Goal: Information Seeking & Learning: Check status

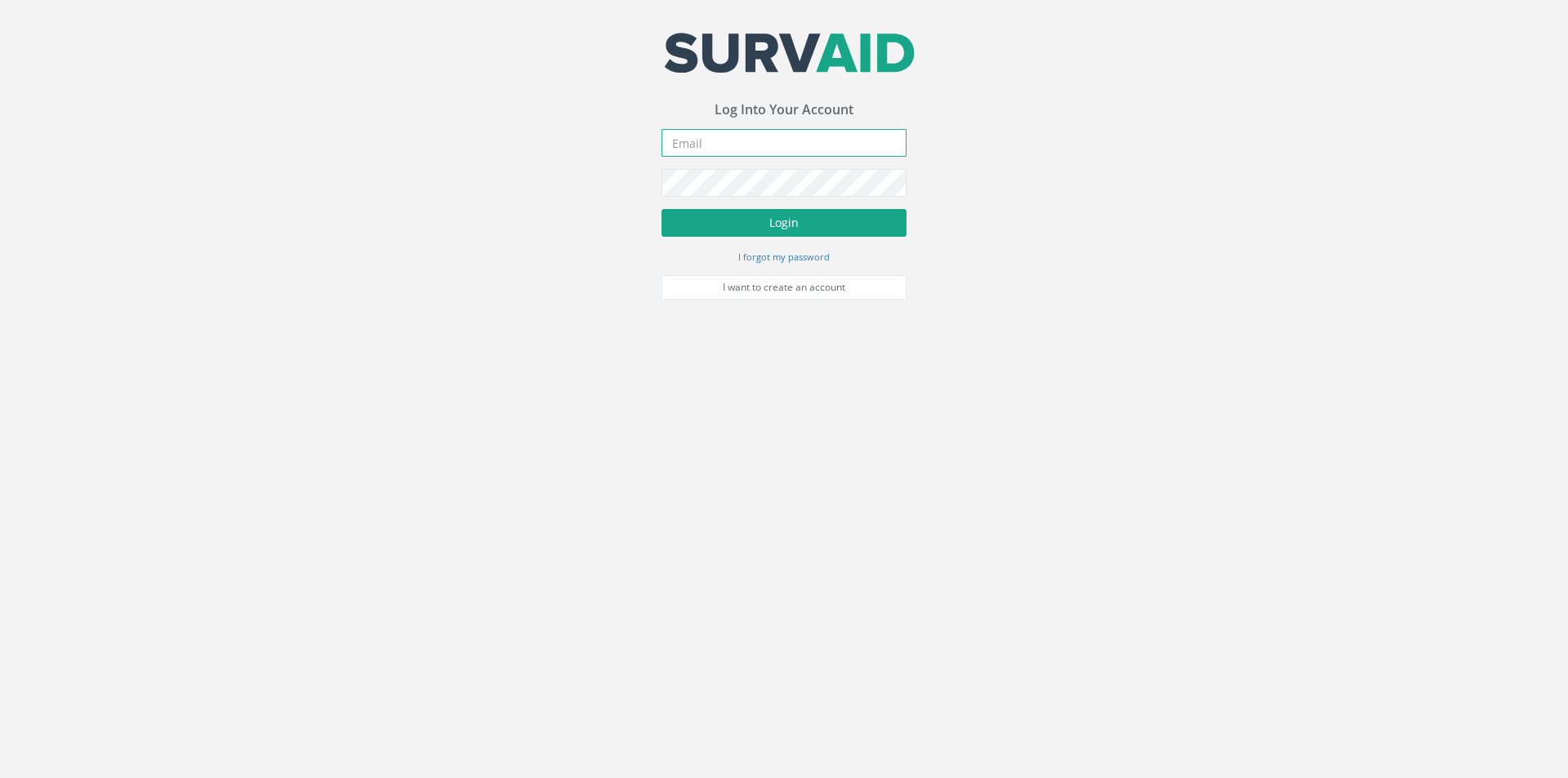
type input "[PERSON_NAME][EMAIL_ADDRESS][PERSON_NAME][DOMAIN_NAME]"
click at [756, 219] on button "Login" at bounding box center [784, 223] width 245 height 28
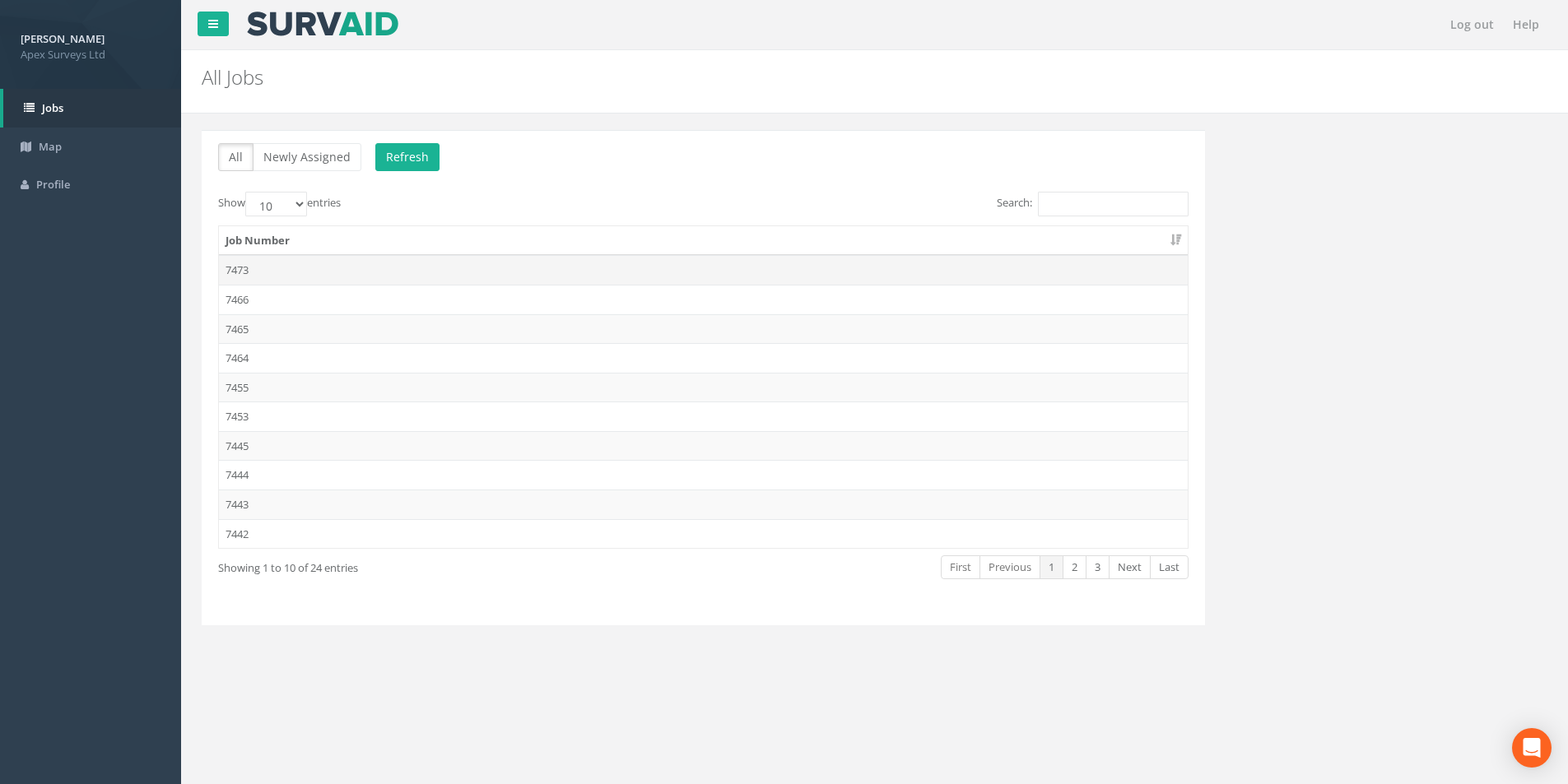
click at [241, 270] on td "7473" at bounding box center [703, 270] width 968 height 30
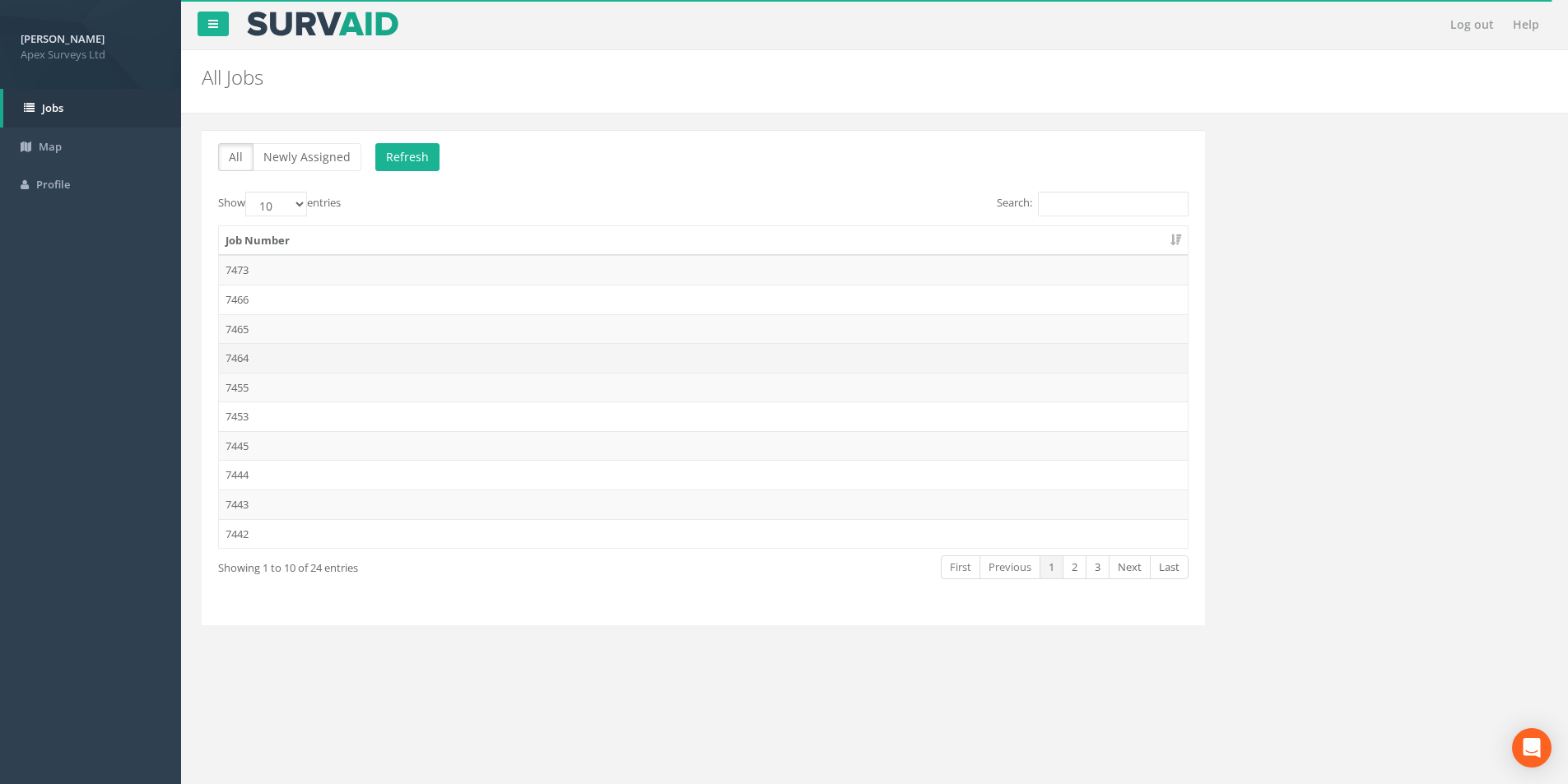
click at [252, 358] on td "7464" at bounding box center [703, 358] width 968 height 30
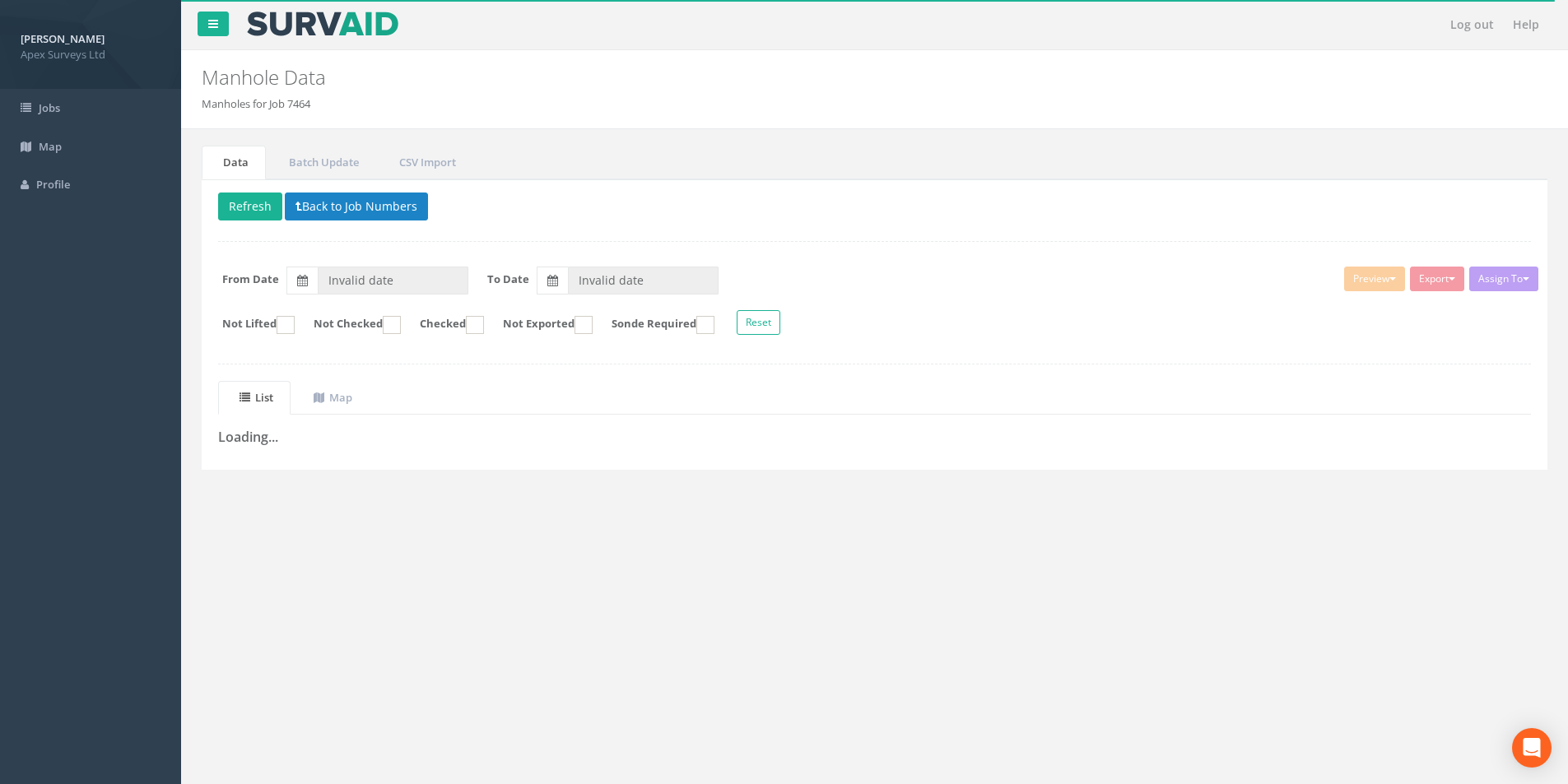
type input "[DATE]"
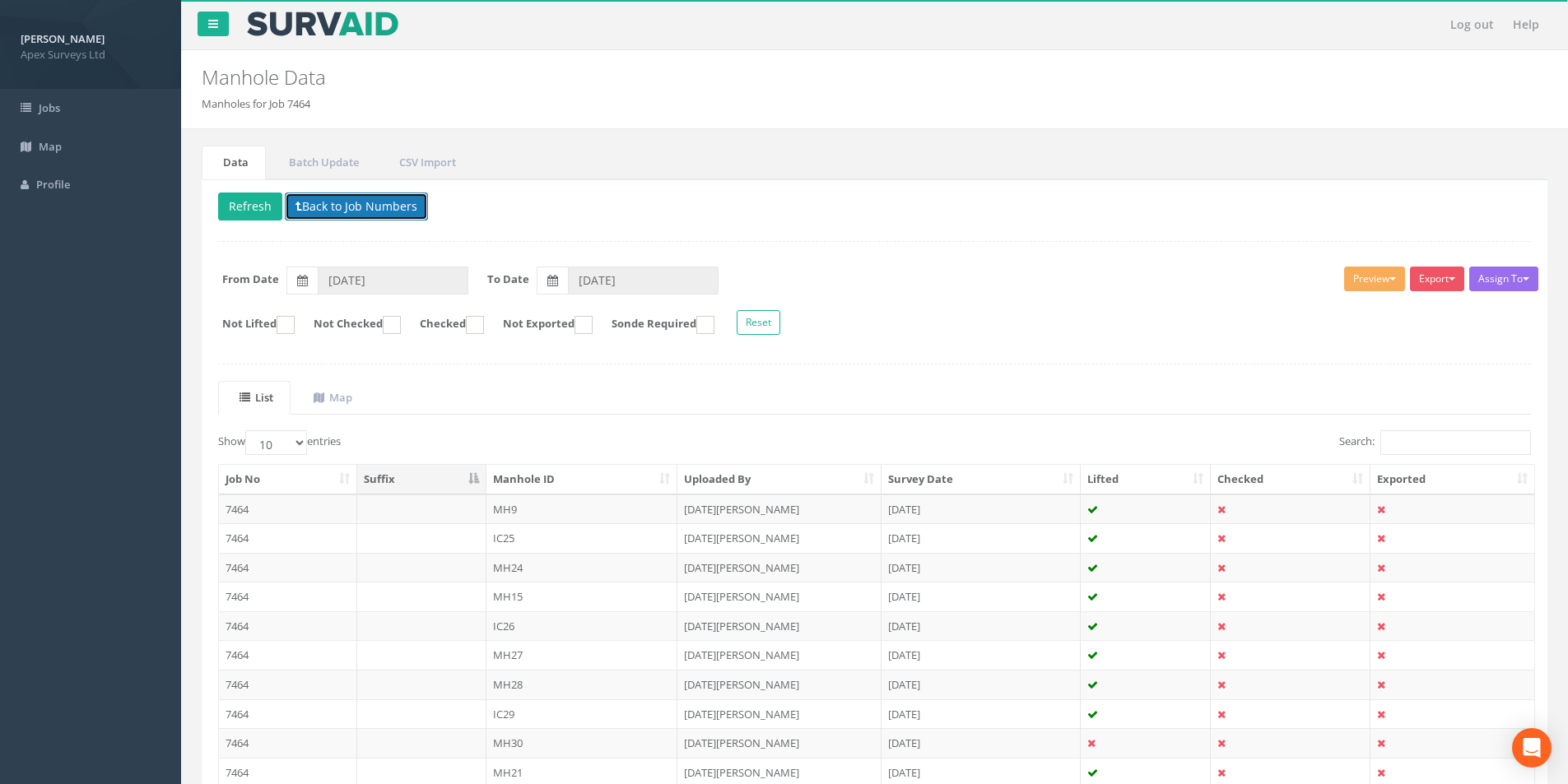
click at [302, 212] on button "Back to Job Numbers" at bounding box center [356, 207] width 143 height 28
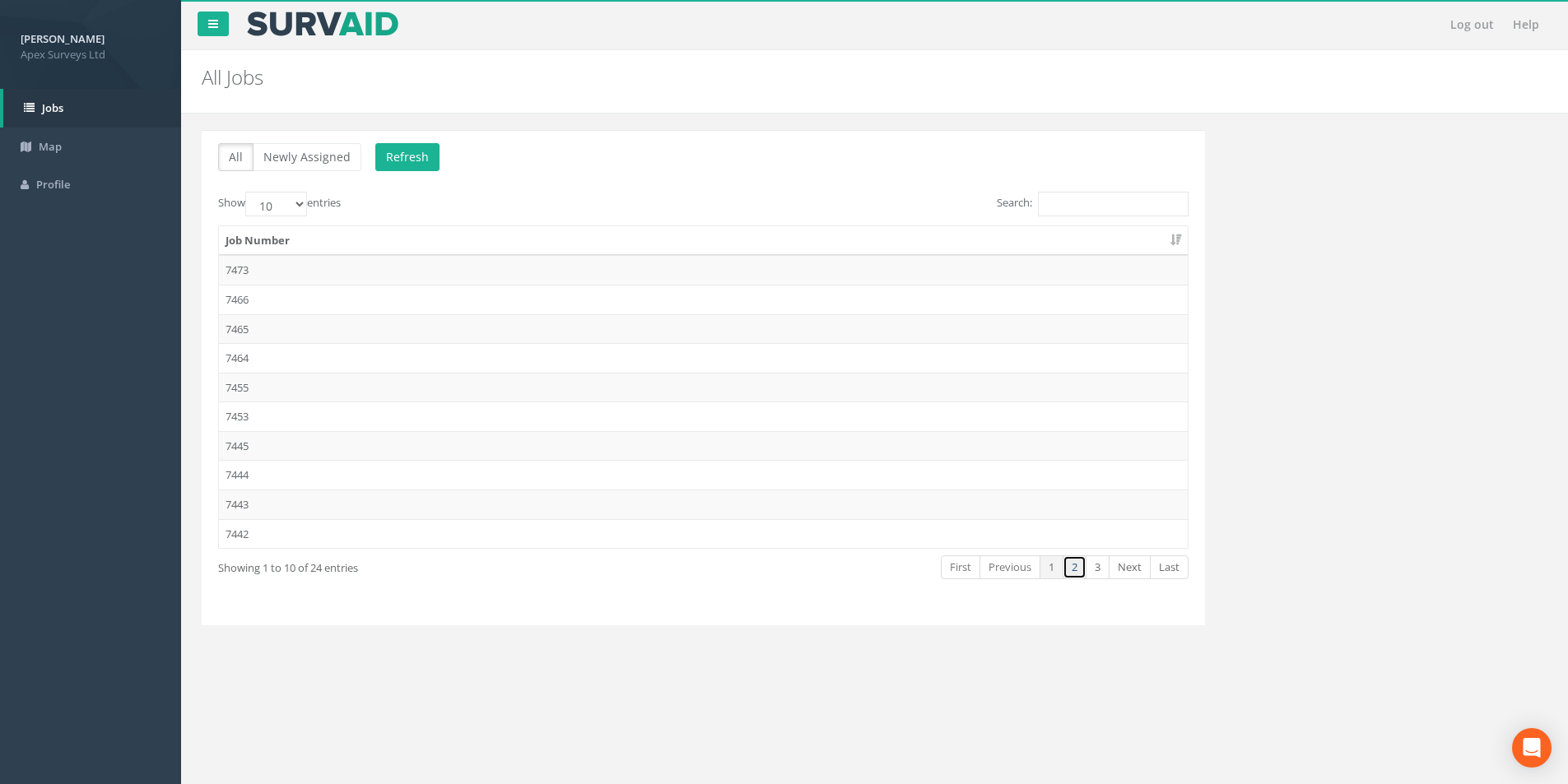
click at [1074, 575] on link "2" at bounding box center [1074, 567] width 24 height 24
click at [302, 208] on select "10 25 50 100" at bounding box center [276, 204] width 62 height 25
select select "100"
click at [248, 192] on select "10 25 50 100" at bounding box center [276, 204] width 62 height 25
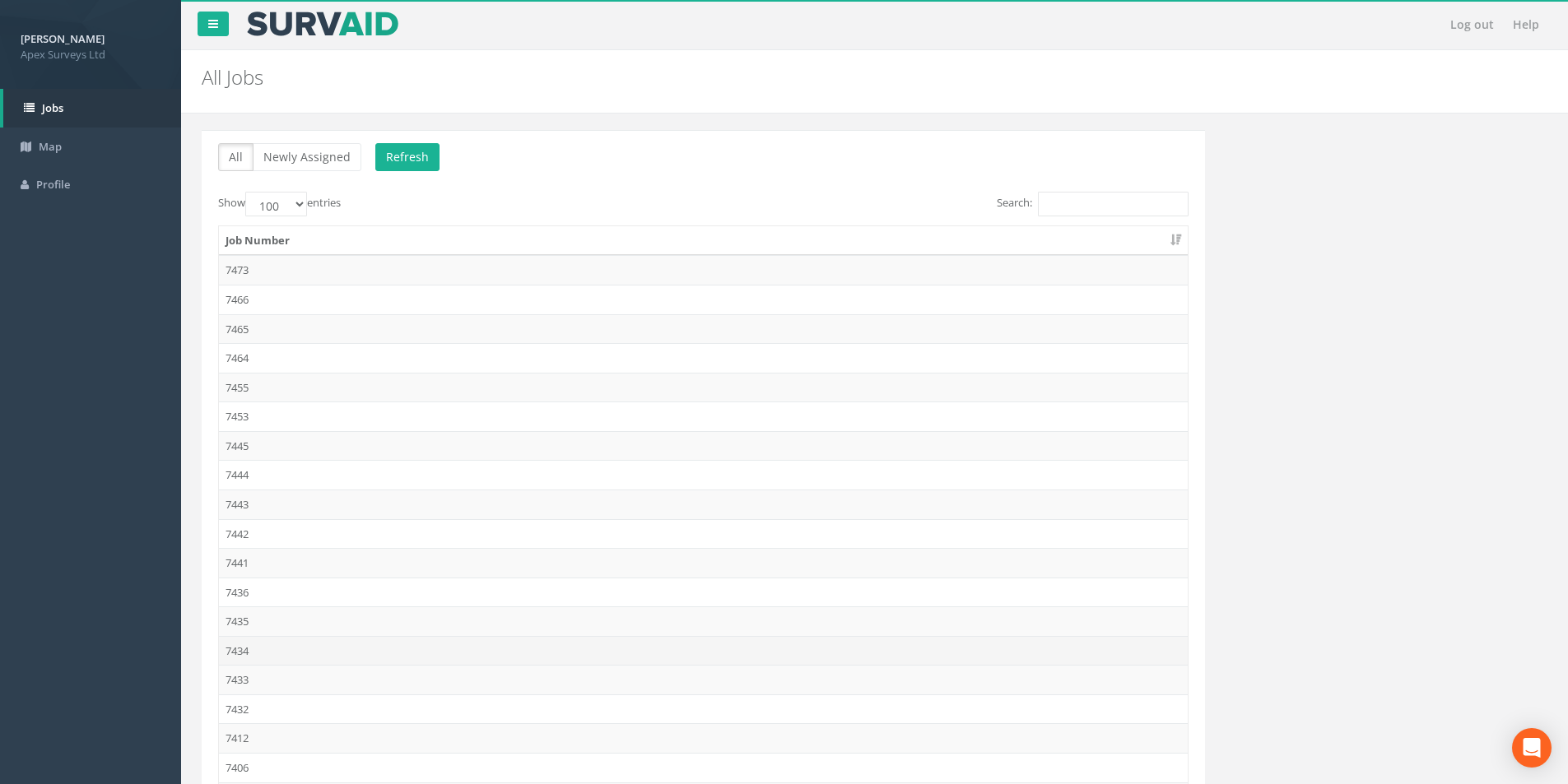
click at [264, 656] on td "7434" at bounding box center [703, 651] width 968 height 30
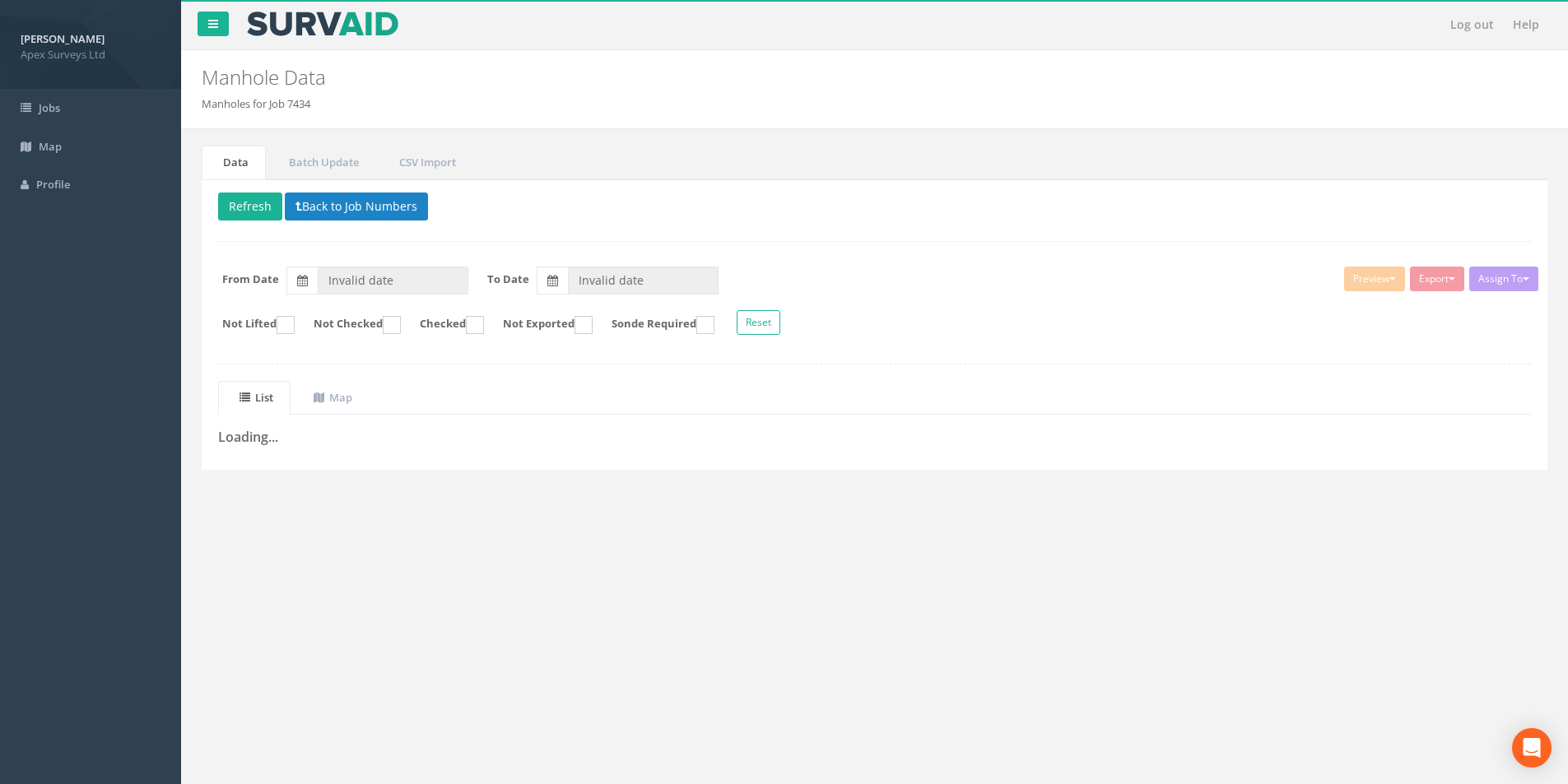
type input "[DATE]"
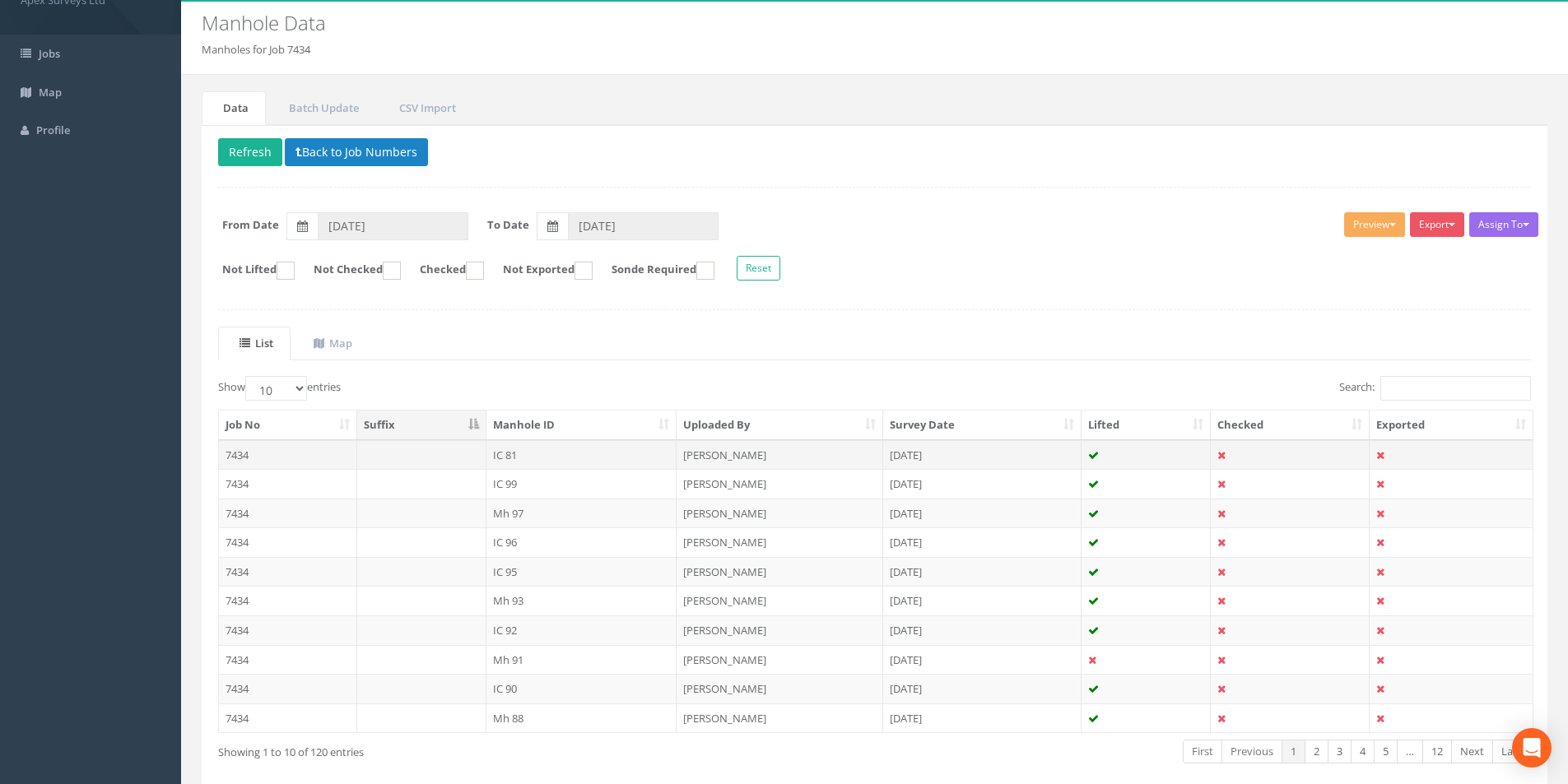
scroll to position [133, 0]
